Goal: Task Accomplishment & Management: Manage account settings

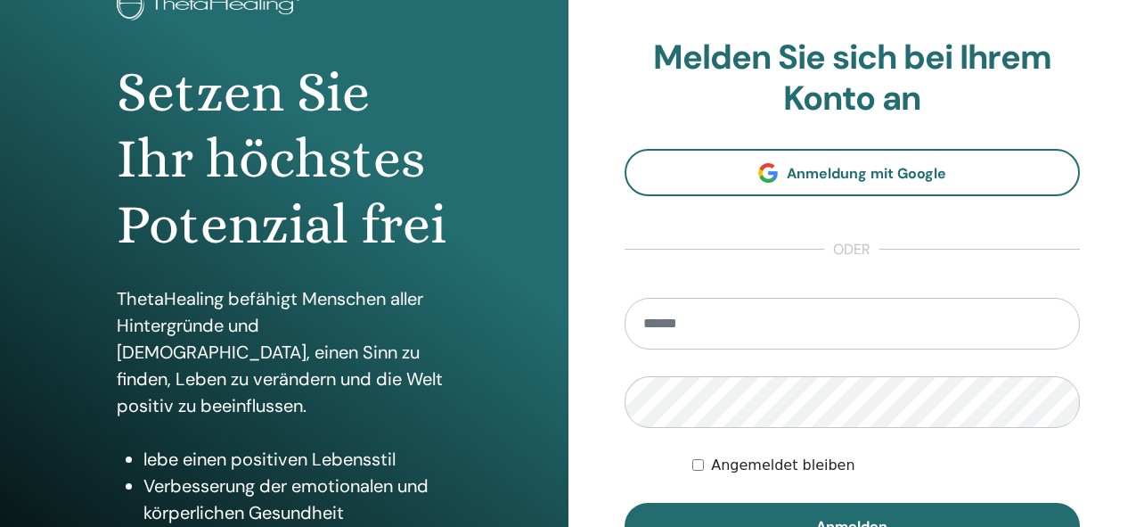
scroll to position [136, 0]
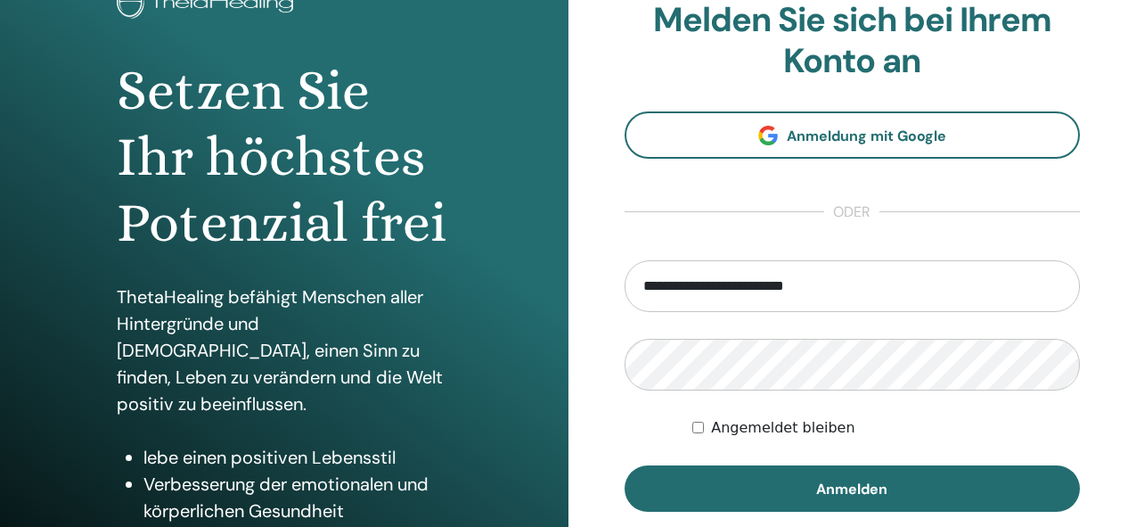
type input "**********"
click at [625, 465] on button "Anmelden" at bounding box center [853, 488] width 456 height 46
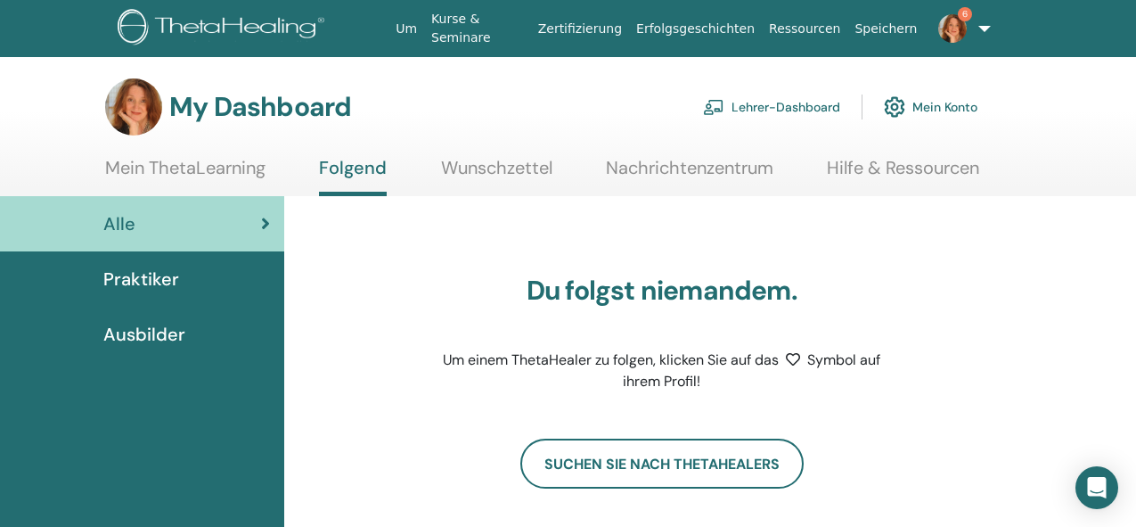
click at [768, 104] on link "Lehrer-Dashboard" at bounding box center [771, 106] width 137 height 39
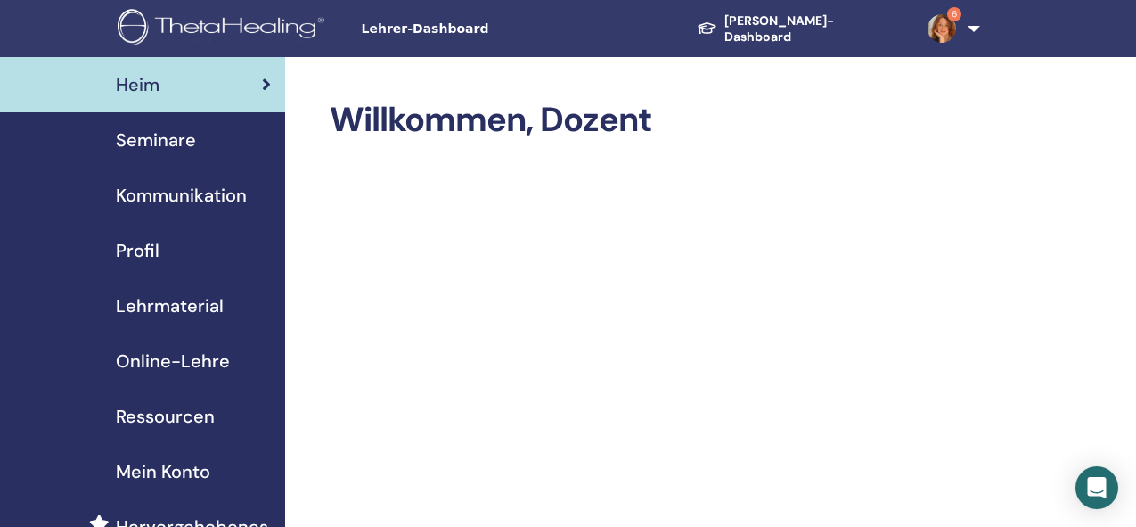
click at [173, 143] on span "Seminare" at bounding box center [156, 140] width 80 height 27
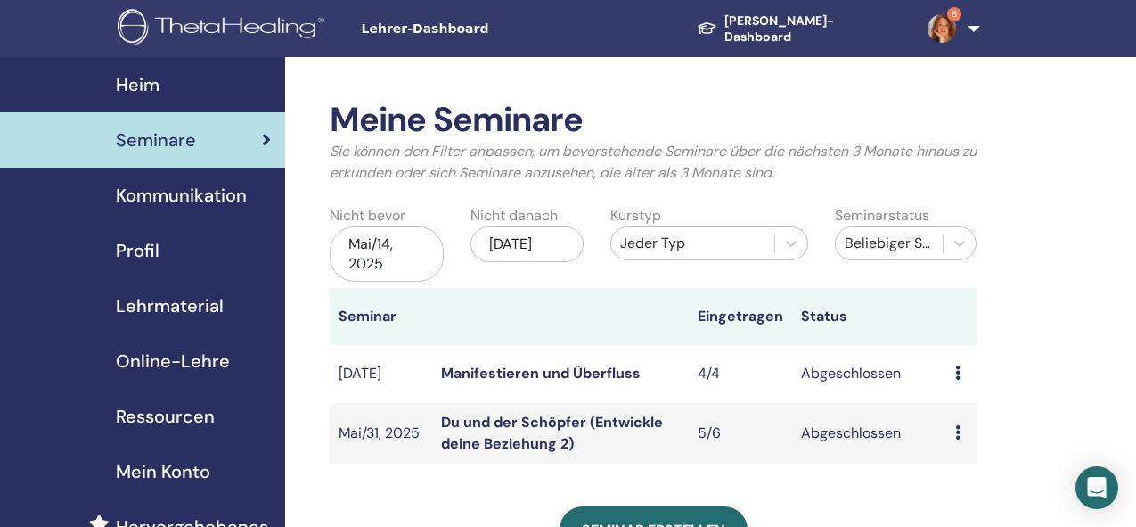
click at [541, 373] on link "Manifestieren und Überfluss" at bounding box center [541, 373] width 200 height 19
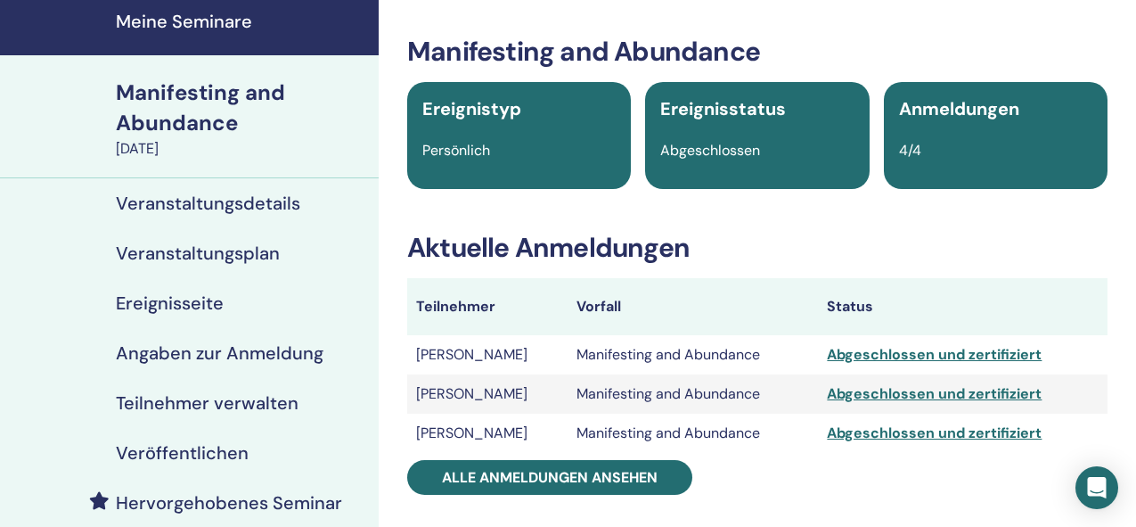
scroll to position [63, 0]
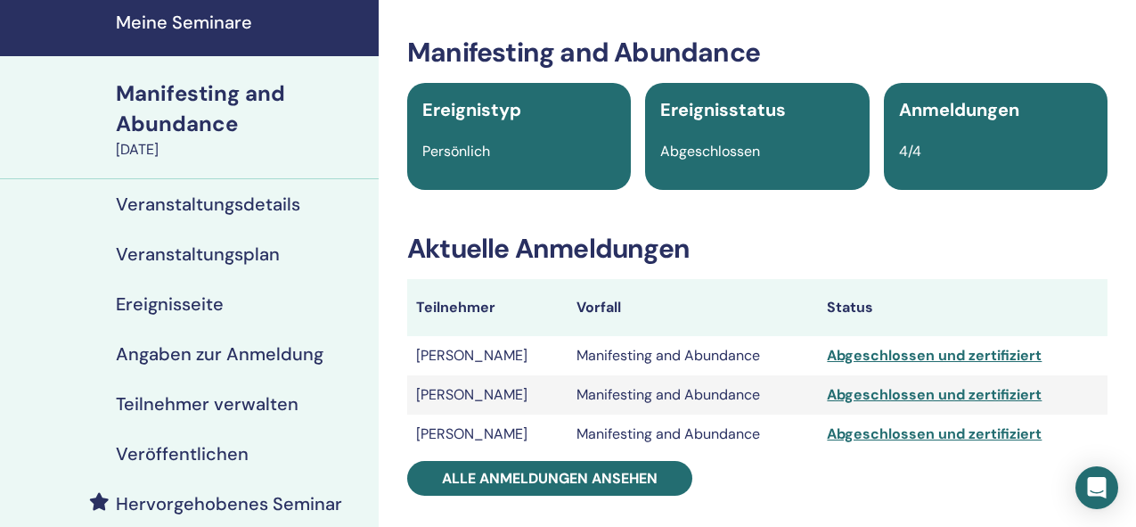
click at [906, 354] on div "Abgeschlossen und zertifiziert" at bounding box center [963, 355] width 272 height 21
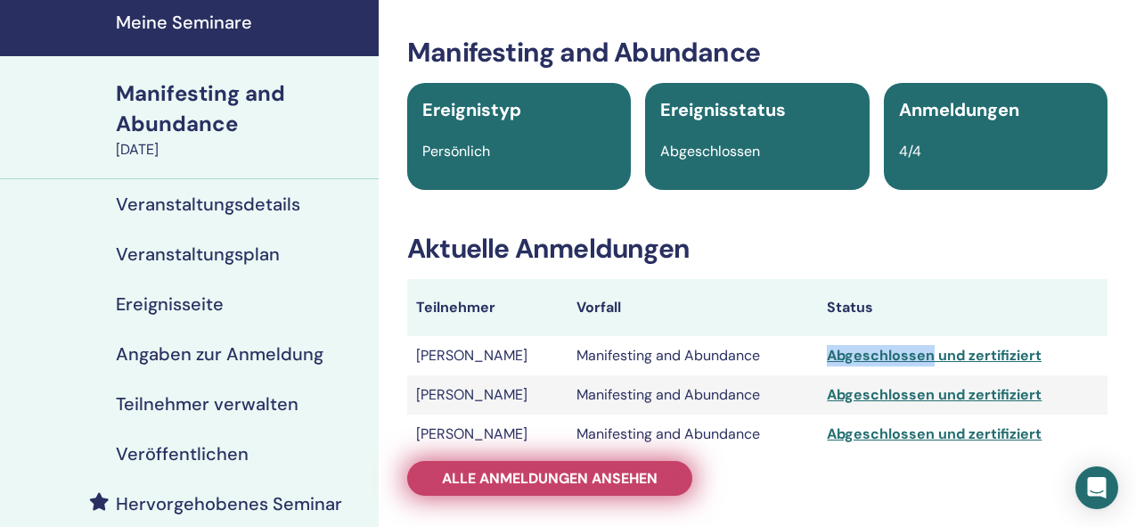
click at [613, 478] on span "Alle Anmeldungen ansehen" at bounding box center [550, 478] width 216 height 19
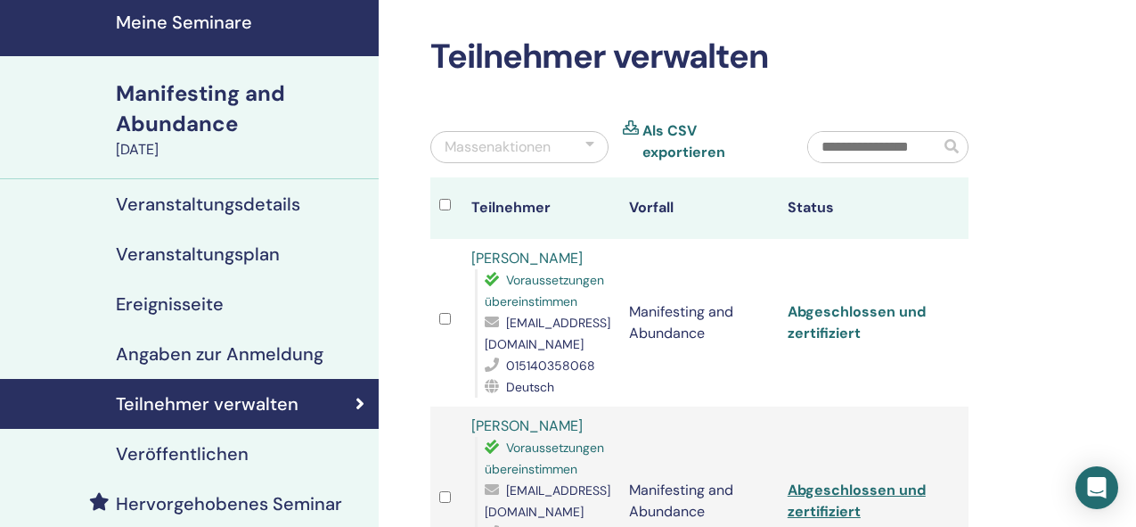
click at [804, 315] on link "Abgeschlossen und zertifiziert" at bounding box center [857, 322] width 138 height 40
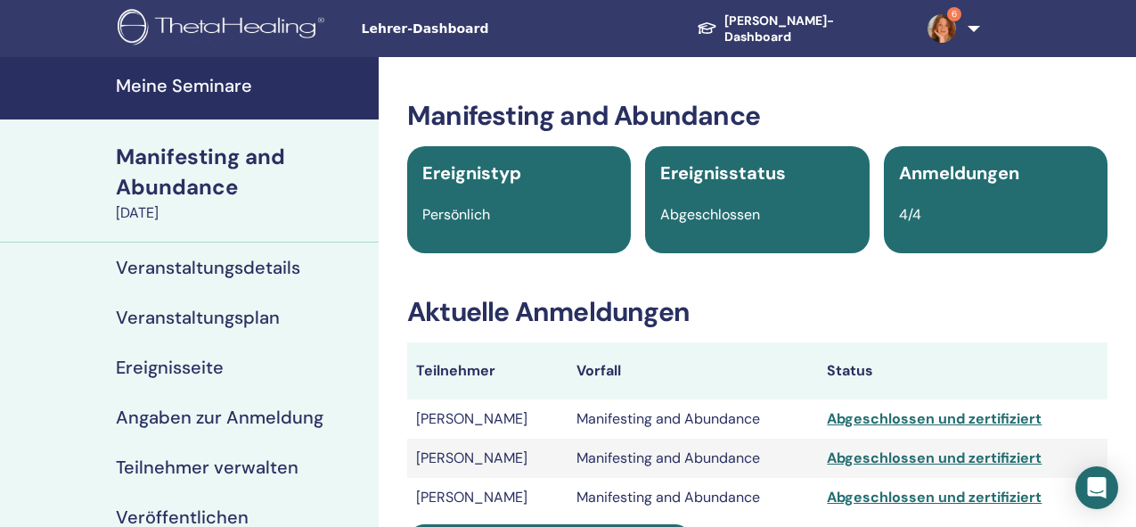
scroll to position [63, 0]
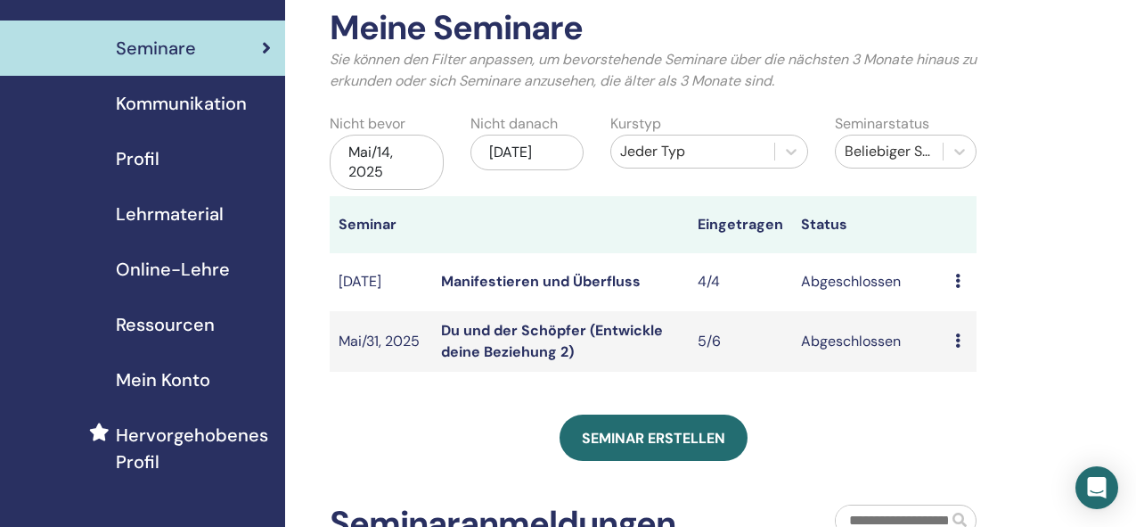
scroll to position [102, 0]
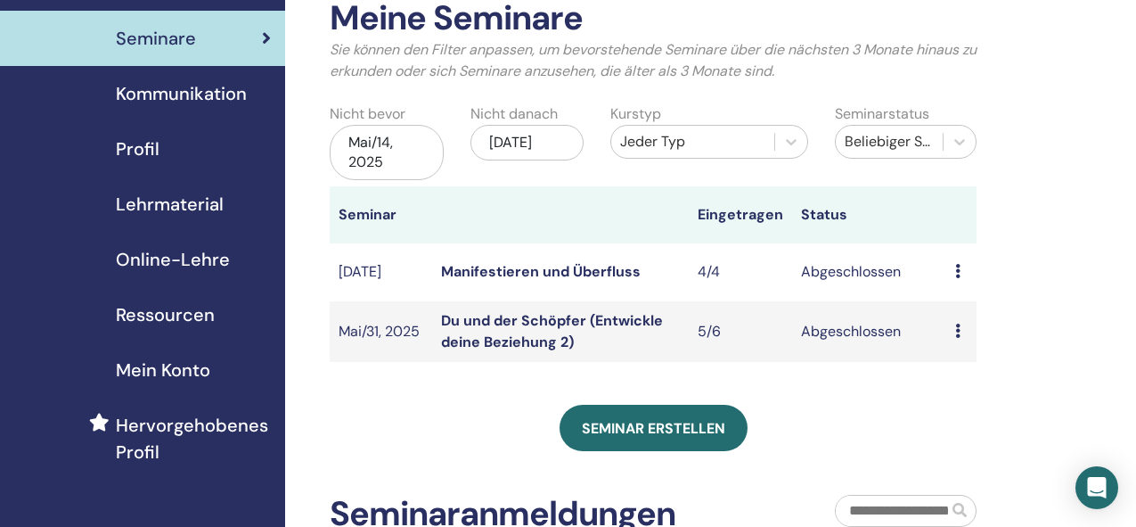
click at [534, 316] on link "Du und der Schöpfer (Entwickle deine Beziehung 2)" at bounding box center [552, 331] width 222 height 40
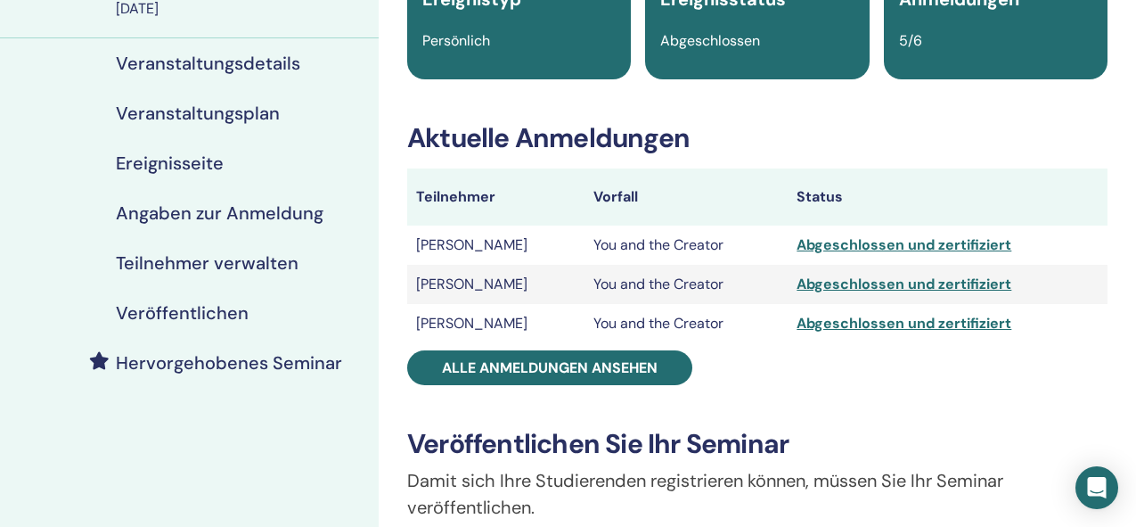
scroll to position [176, 0]
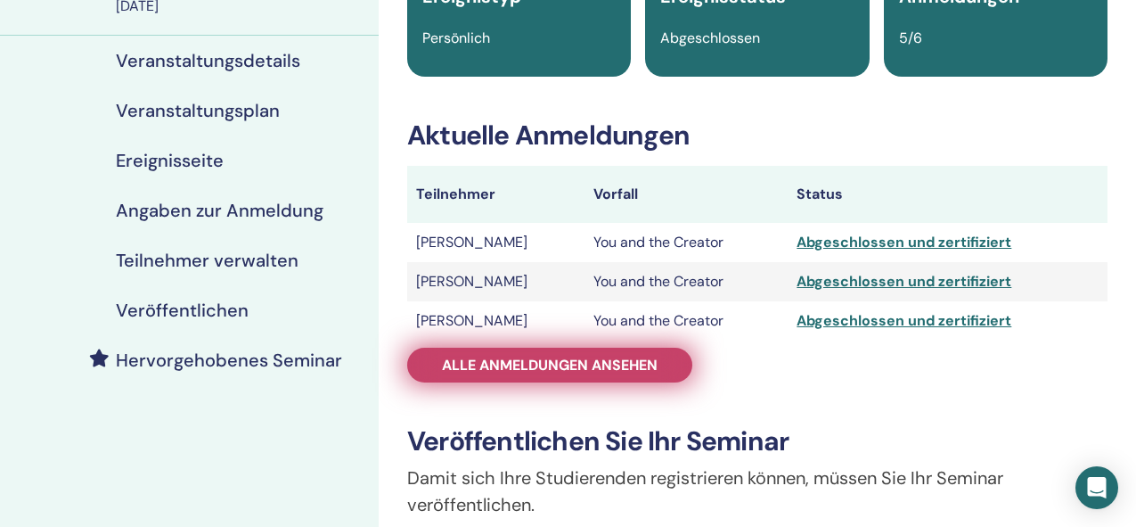
click at [620, 366] on span "Alle Anmeldungen ansehen" at bounding box center [550, 365] width 216 height 19
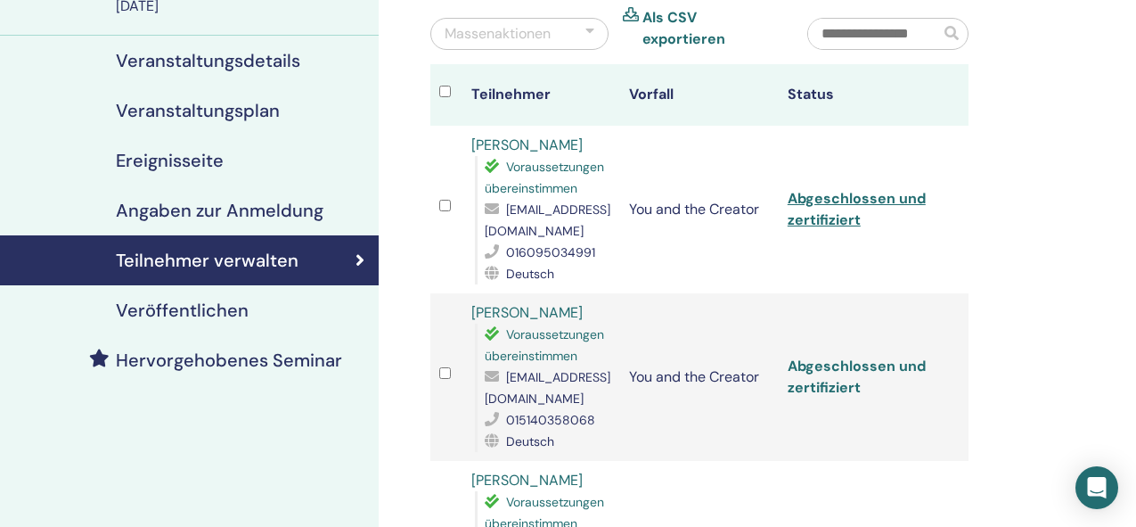
click at [826, 364] on link "Abgeschlossen und zertifiziert" at bounding box center [857, 376] width 138 height 40
